Goal: Information Seeking & Learning: Learn about a topic

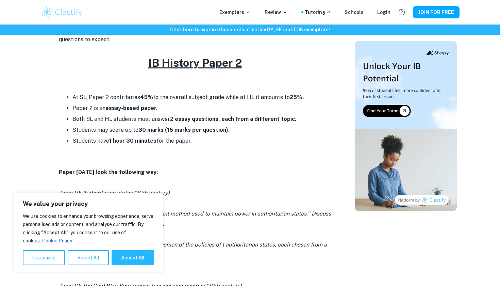
scroll to position [278, 0]
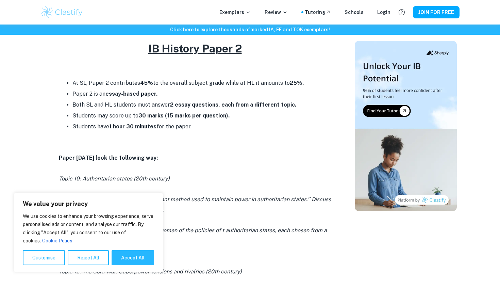
drag, startPoint x: 76, startPoint y: 102, endPoint x: 303, endPoint y: 102, distance: 227.3
click at [303, 102] on ul "At SL, Paper 2 contributes 45% to the overall subject grade while at HL it amou…" at bounding box center [195, 105] width 272 height 54
click at [264, 123] on li "Students have 1 hour 30 minutes for the paper." at bounding box center [201, 126] width 259 height 11
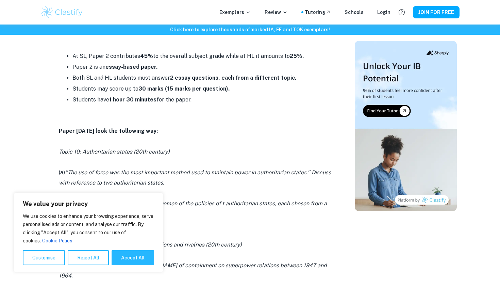
scroll to position [308, 0]
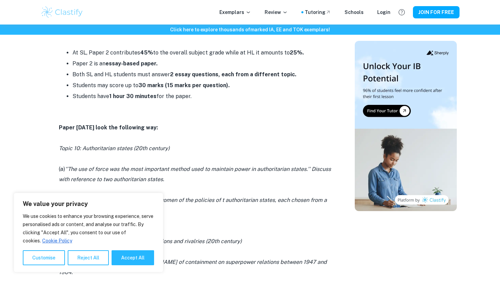
drag, startPoint x: 147, startPoint y: 84, endPoint x: 289, endPoint y: 84, distance: 141.2
click at [289, 84] on li "Students may score up to 30 marks (15 marks per question)." at bounding box center [201, 85] width 259 height 11
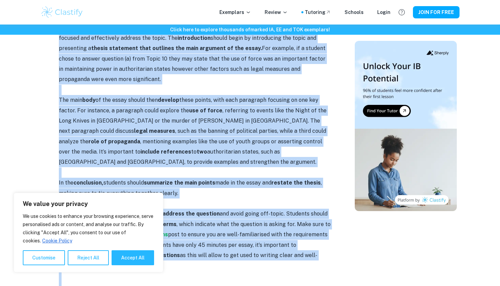
scroll to position [648, 0]
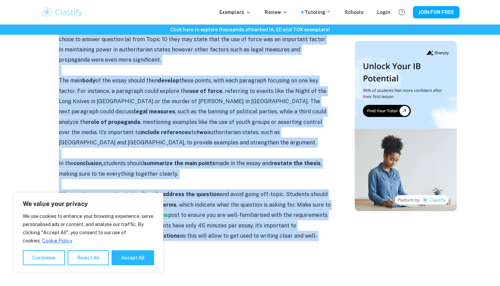
drag, startPoint x: 56, startPoint y: 76, endPoint x: 314, endPoint y: 214, distance: 292.4
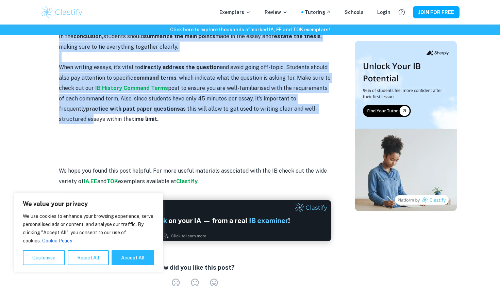
scroll to position [804, 0]
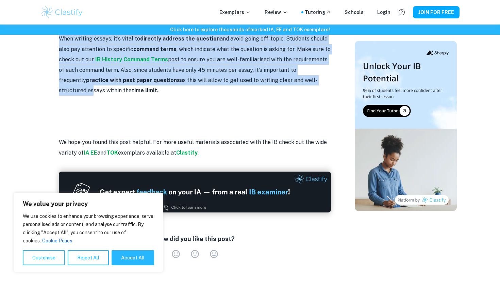
click at [133, 96] on p at bounding box center [195, 101] width 272 height 10
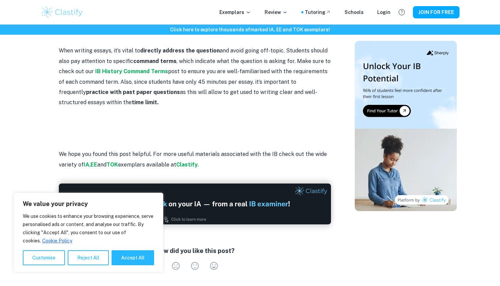
scroll to position [789, 0]
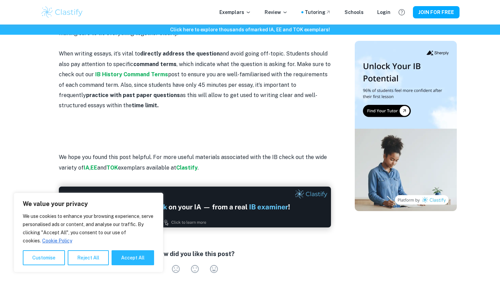
click at [132, 83] on p "When writing essays, it’s vital to directly address the question and avoid goin…" at bounding box center [195, 80] width 272 height 62
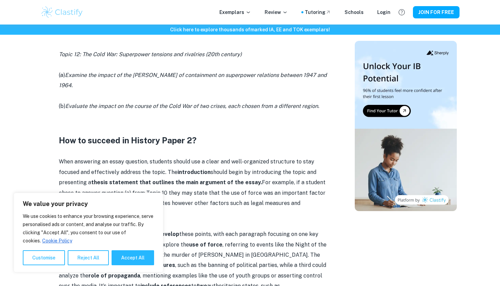
scroll to position [446, 0]
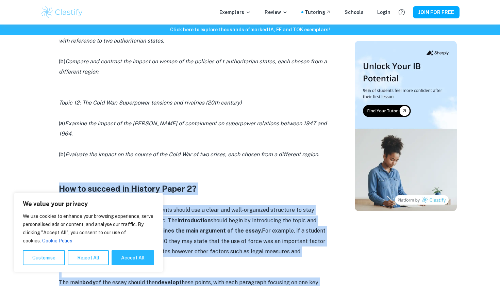
drag, startPoint x: 132, startPoint y: 83, endPoint x: 71, endPoint y: 165, distance: 101.4
click at [71, 165] on div "Paper 2 is the second examination you'll face in IB History. In this post, we’l…" at bounding box center [195, 173] width 272 height 685
copy div "Lor ip dolorsi am Consect Adipi 8? Elit seddoeius te incid utlabore, etdolore m…"
